Goal: Communication & Community: Answer question/provide support

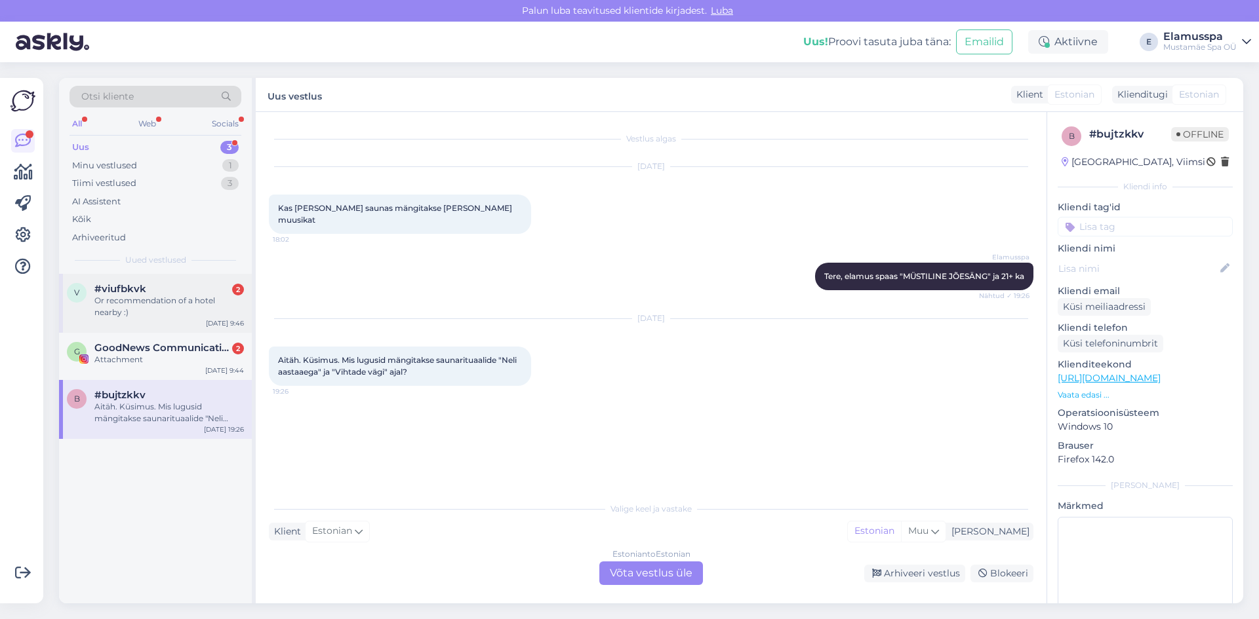
click at [220, 282] on div "v #viufbkvk 2 Or recommendation of a hotel nearby :) [DATE] 9:46" at bounding box center [155, 303] width 193 height 59
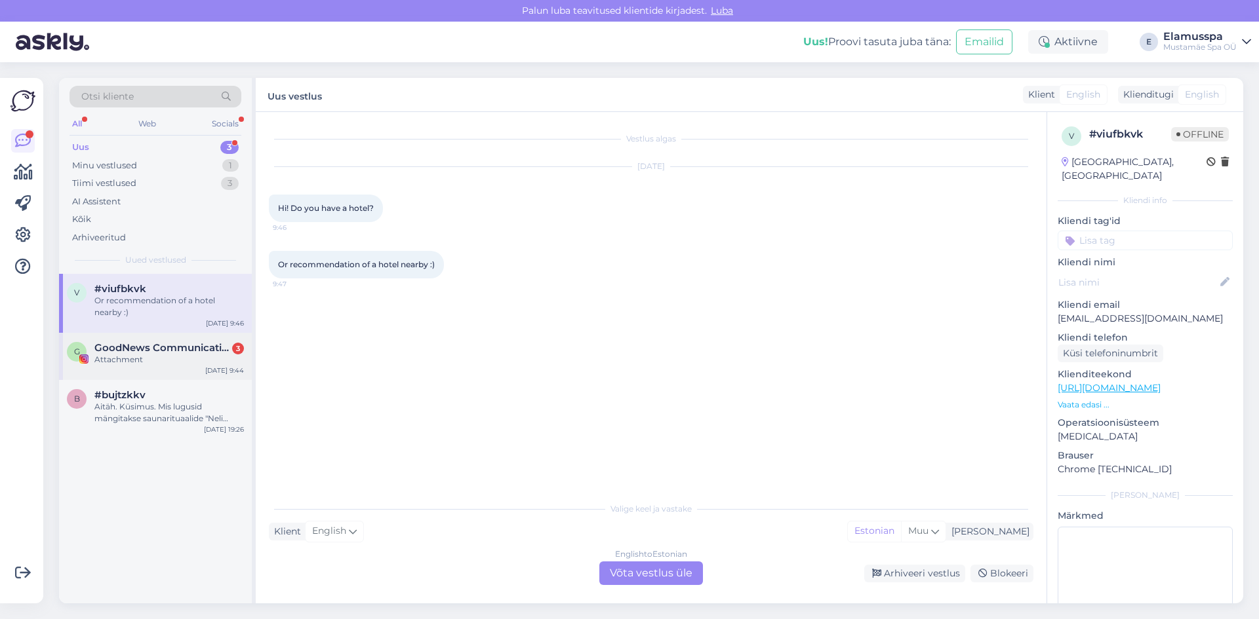
click at [123, 335] on div "G GoodNews Communication 3 Attachment [DATE] 9:44" at bounding box center [155, 356] width 193 height 47
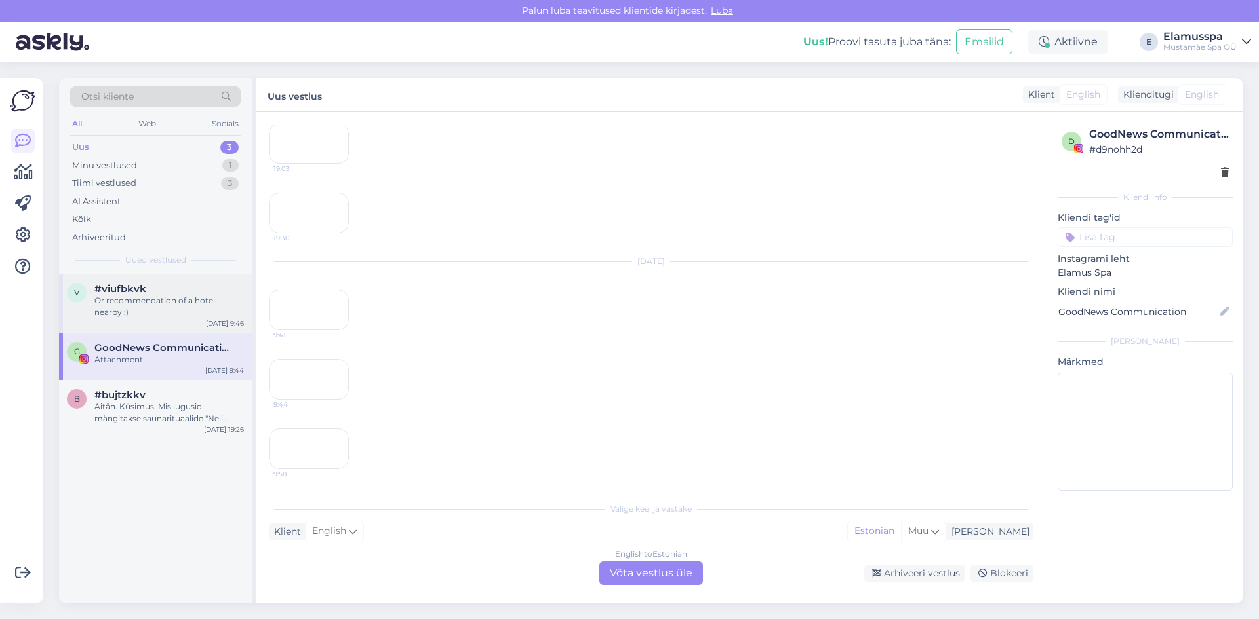
scroll to position [4249, 0]
click at [129, 299] on div "Or recommendation of a hotel nearby :)" at bounding box center [168, 307] width 149 height 24
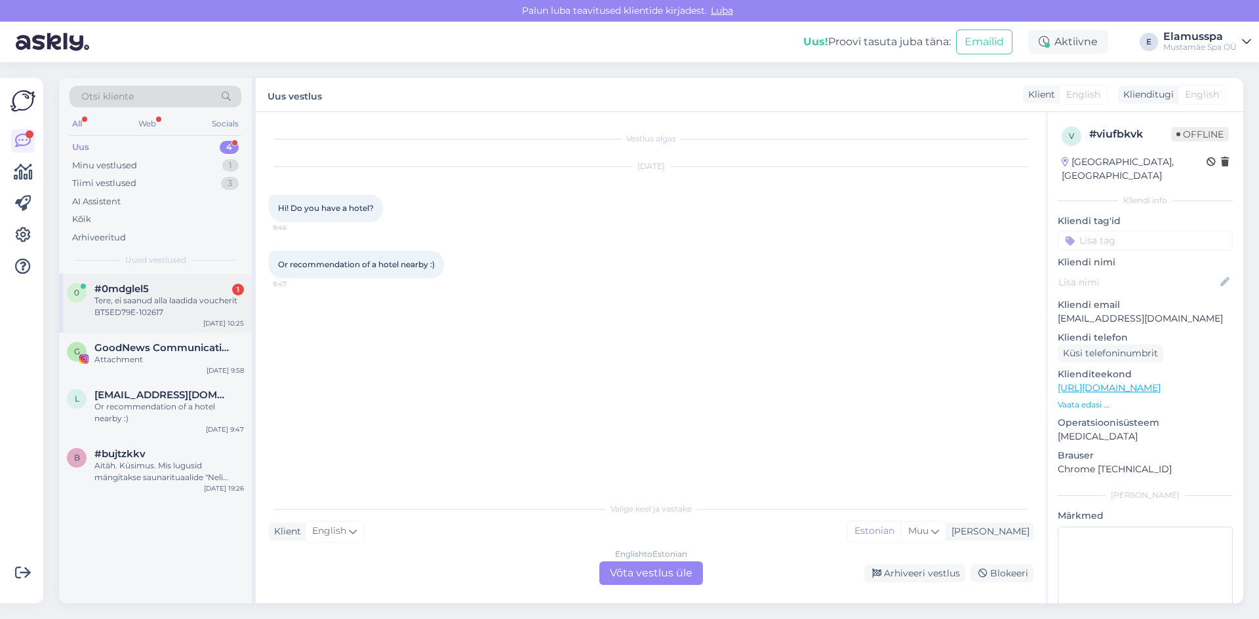
click at [201, 300] on div "Tere, ei saanud alla laadida voucherit BT5ED79E-102617" at bounding box center [168, 307] width 149 height 24
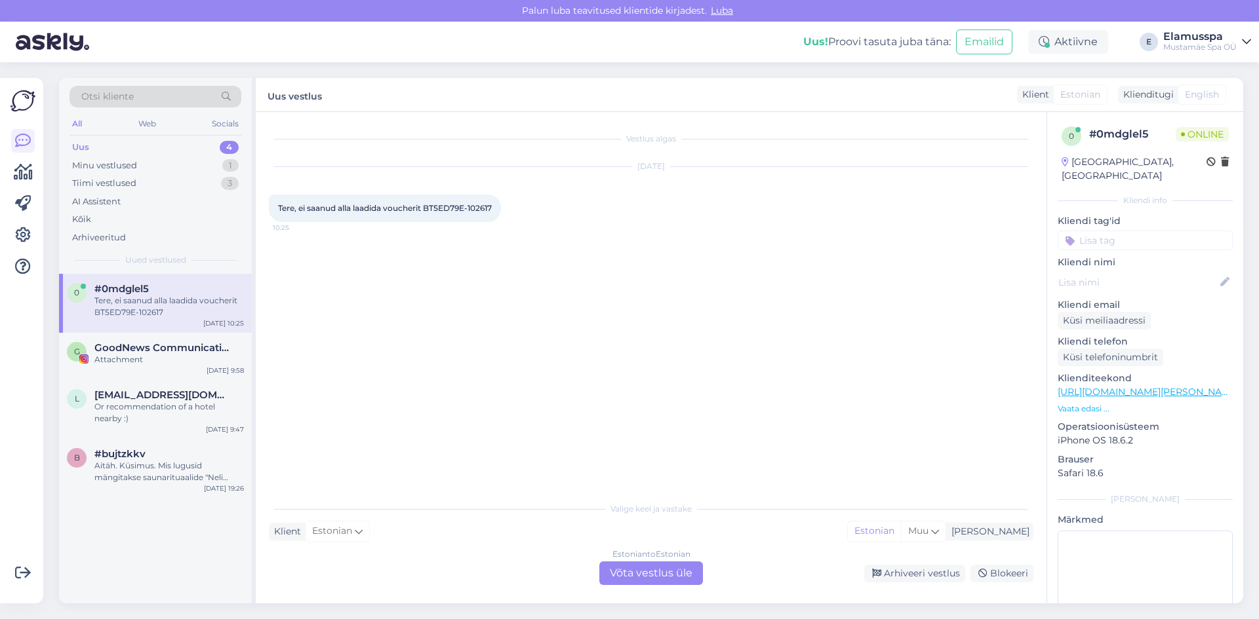
click at [639, 576] on div "Estonian to Estonian Võta vestlus üle" at bounding box center [651, 574] width 104 height 24
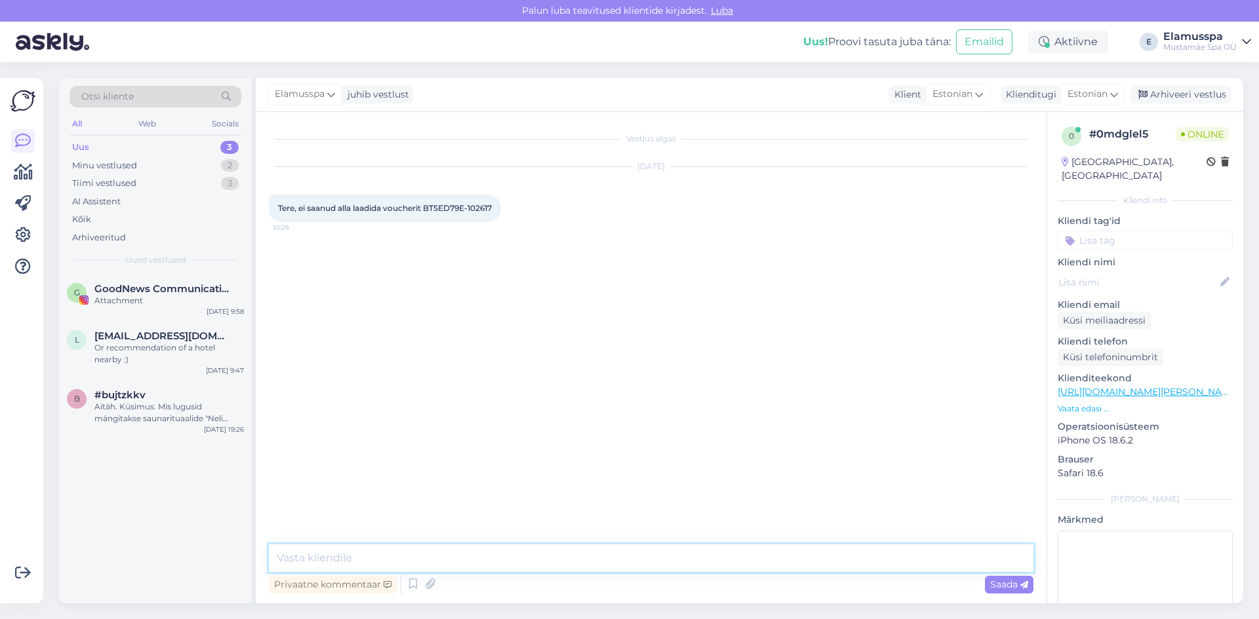
click at [493, 562] on textarea at bounding box center [651, 559] width 764 height 28
click at [348, 568] on textarea "Tere, mis vaucher see on?" at bounding box center [651, 559] width 764 height 28
click at [348, 562] on textarea "Tere, mis vaucher see on?" at bounding box center [651, 559] width 764 height 28
click at [338, 559] on textarea "Tere, mis vaucher see on?" at bounding box center [651, 559] width 764 height 28
type textarea "Tere, mis voucher see on?"
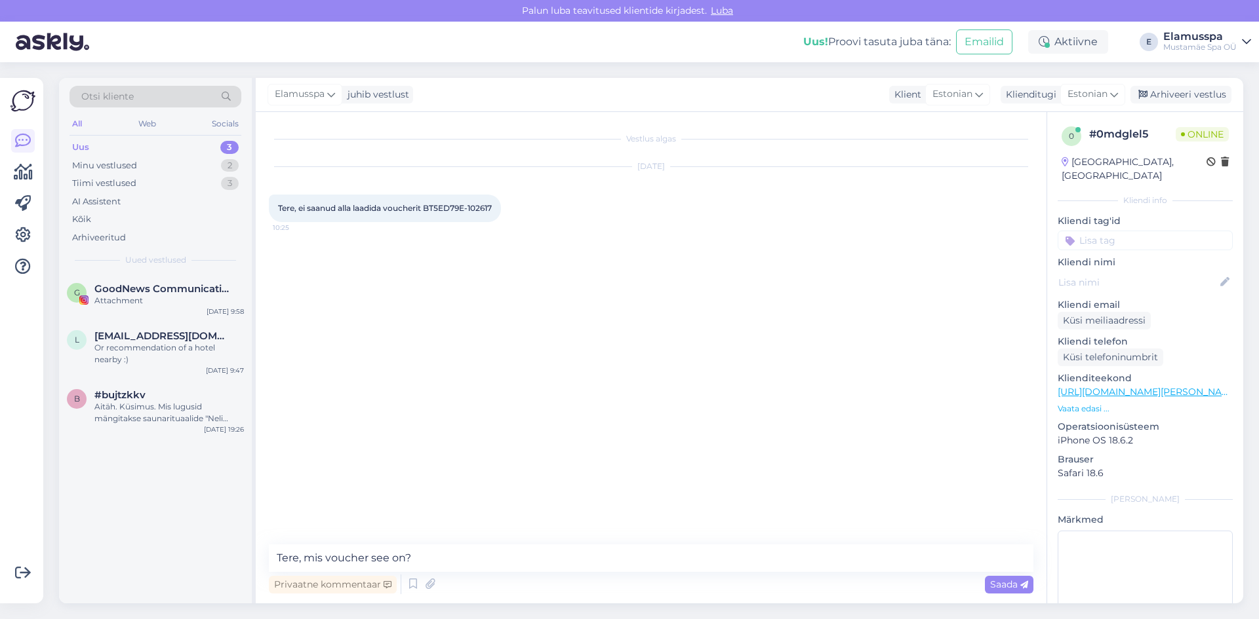
click at [1013, 597] on div "Privaatne kommentaar Saada" at bounding box center [651, 584] width 764 height 25
click at [1013, 589] on span "Saada" at bounding box center [1009, 585] width 38 height 12
